Goal: Task Accomplishment & Management: Use online tool/utility

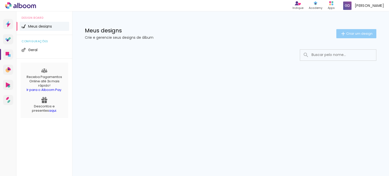
click at [354, 36] on paper-button "Criar um design" at bounding box center [356, 33] width 40 height 9
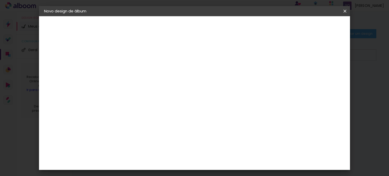
click at [127, 69] on input at bounding box center [127, 68] width 0 height 8
type input "Nenê"
type paper-input "Nenê"
click at [0, 0] on div "Informações Dê um título ao seu álbum. Avançar" at bounding box center [0, 0] width 0 height 0
click at [179, 24] on link "Avançar" at bounding box center [165, 27] width 27 height 9
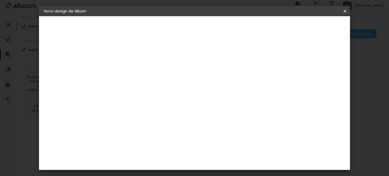
scroll to position [253, 0]
click at [139, 154] on div "Criativa Álbuns" at bounding box center [130, 158] width 15 height 8
click at [0, 0] on slot "Avançar" at bounding box center [0, 0] width 0 height 0
click at [147, 86] on input "text" at bounding box center [137, 88] width 20 height 8
click at [167, 83] on div "Opções disponíveis Fotolivro Premium Tamanho Escolha o tamanho" at bounding box center [140, 96] width 55 height 95
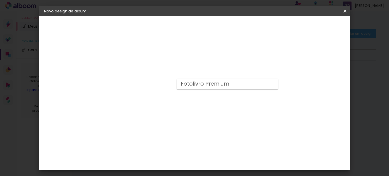
click at [147, 86] on input "text" at bounding box center [137, 88] width 20 height 8
click at [248, 89] on iron-dropdown at bounding box center [227, 85] width 101 height 13
click at [243, 86] on paper-item "Fotolivro Premium" at bounding box center [227, 84] width 101 height 10
type input "Fotolivro Premium"
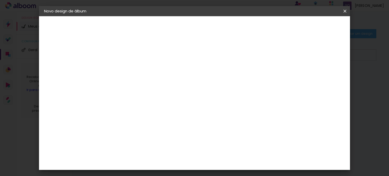
click at [0, 0] on iron-icon at bounding box center [0, 0] width 0 height 0
